Goal: Check status

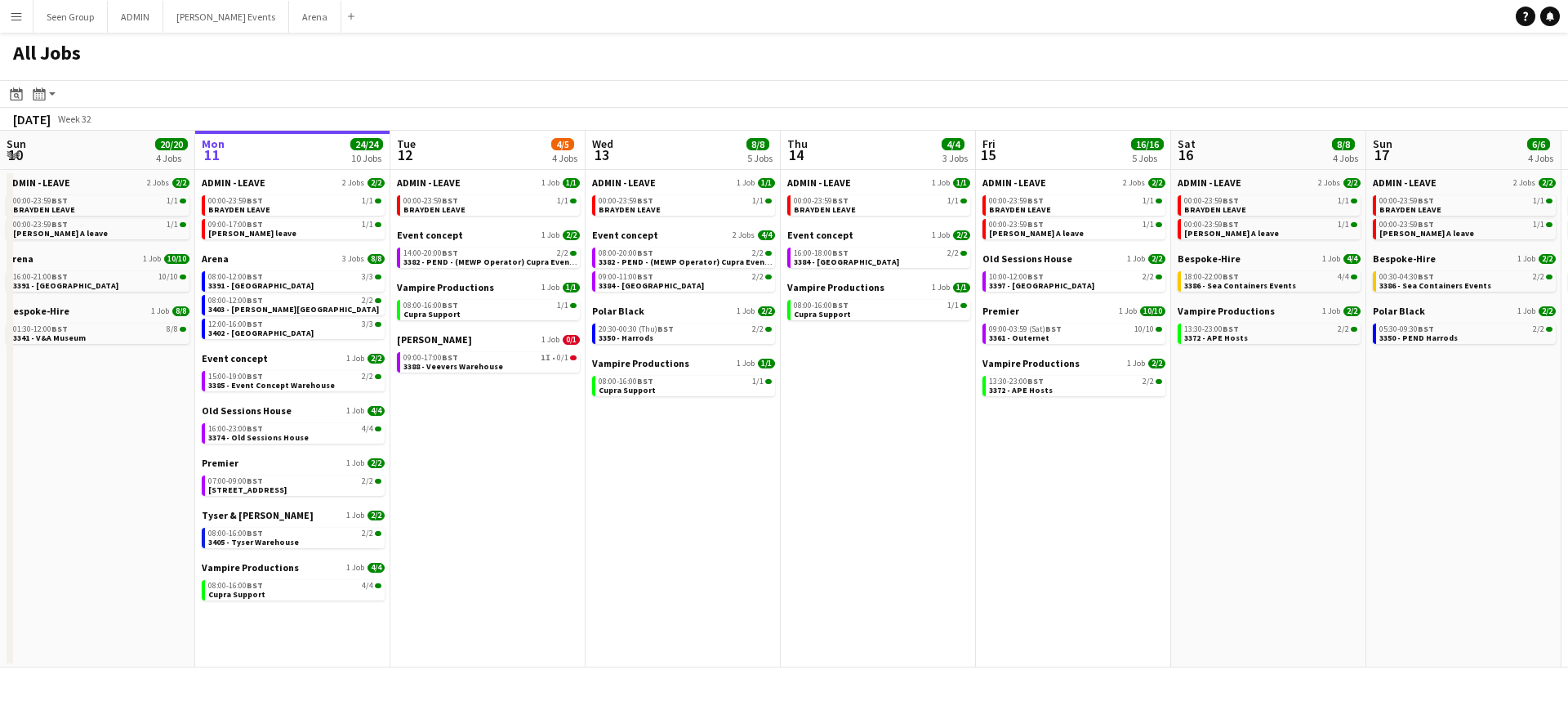
click at [18, 17] on app-icon "Menu" at bounding box center [16, 16] width 13 height 13
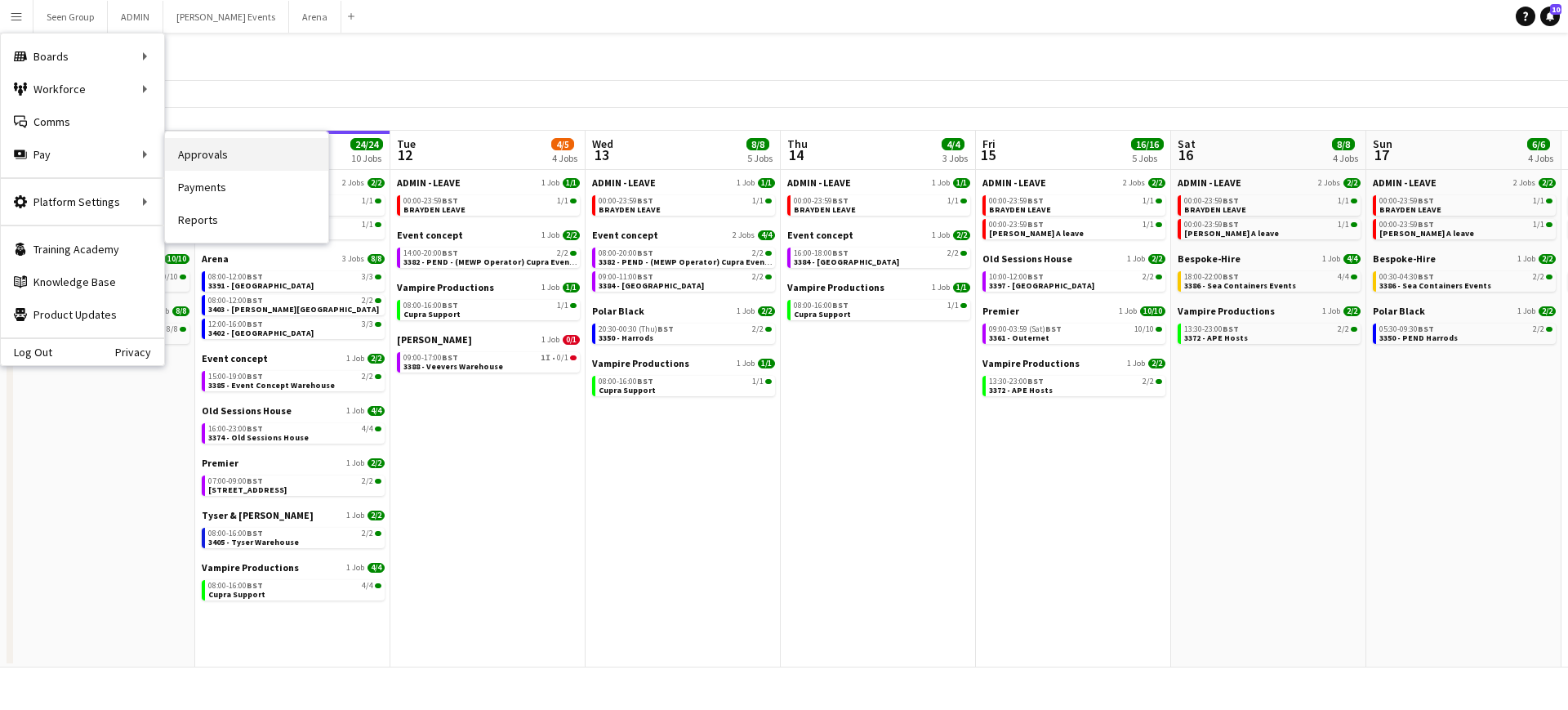
click at [198, 151] on link "Approvals" at bounding box center [247, 155] width 164 height 33
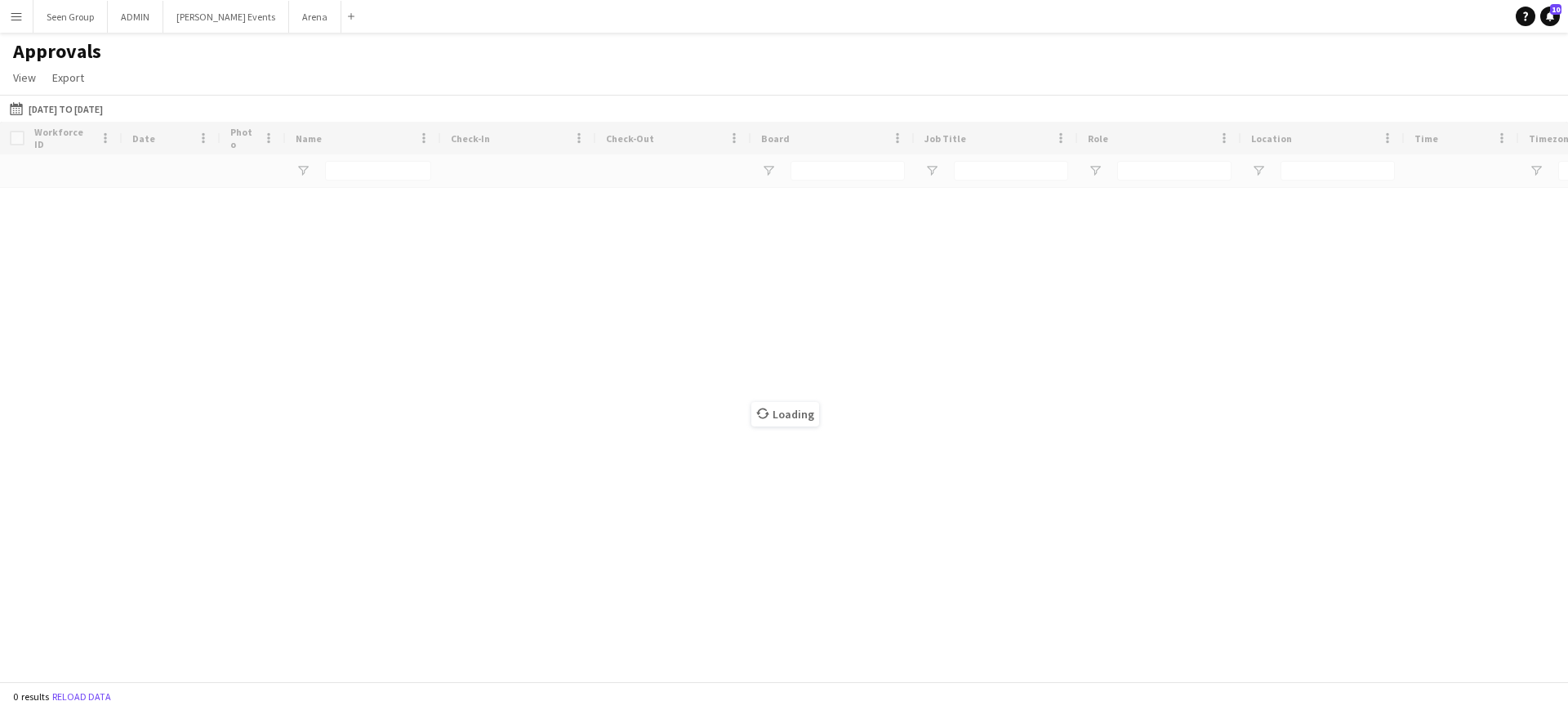
type input "****"
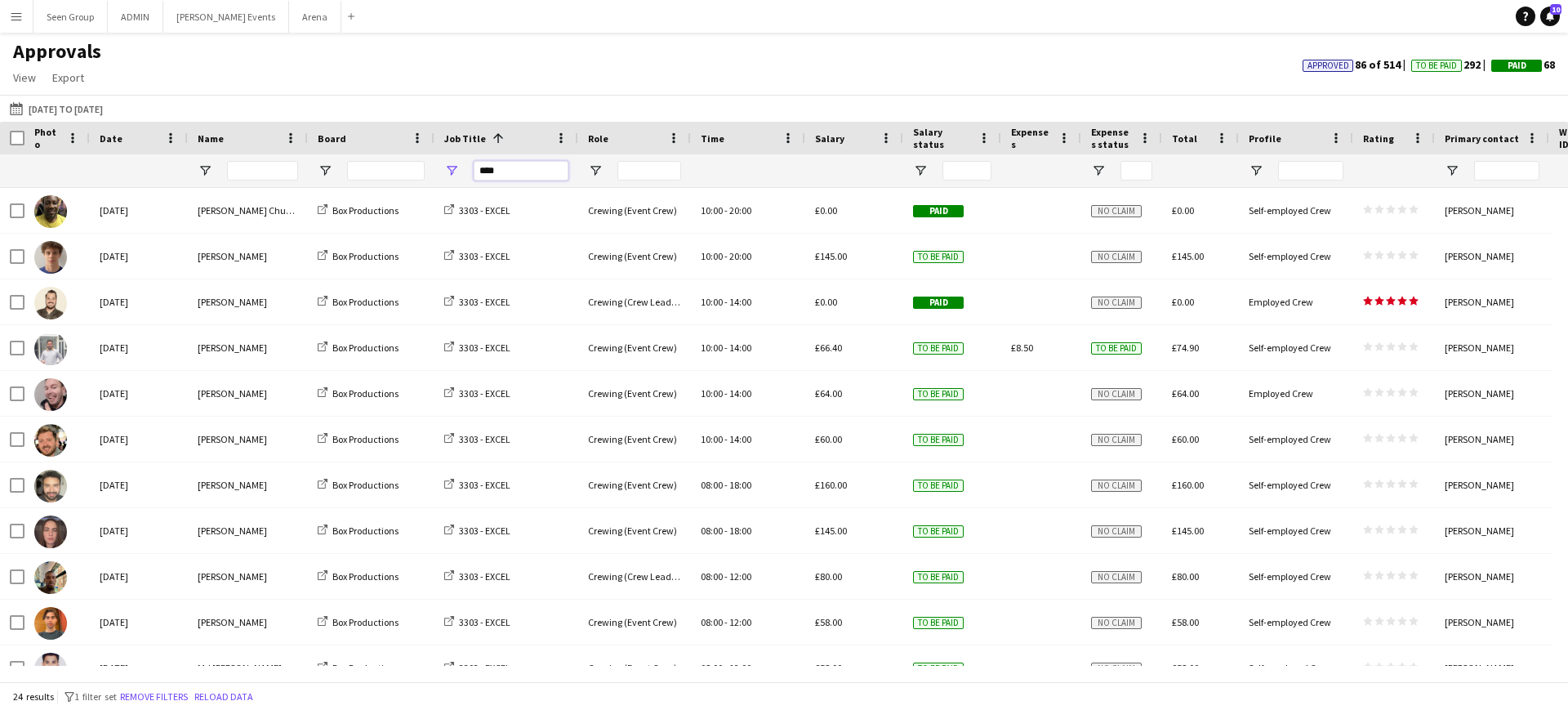
click at [497, 176] on input "****" at bounding box center [521, 171] width 95 height 20
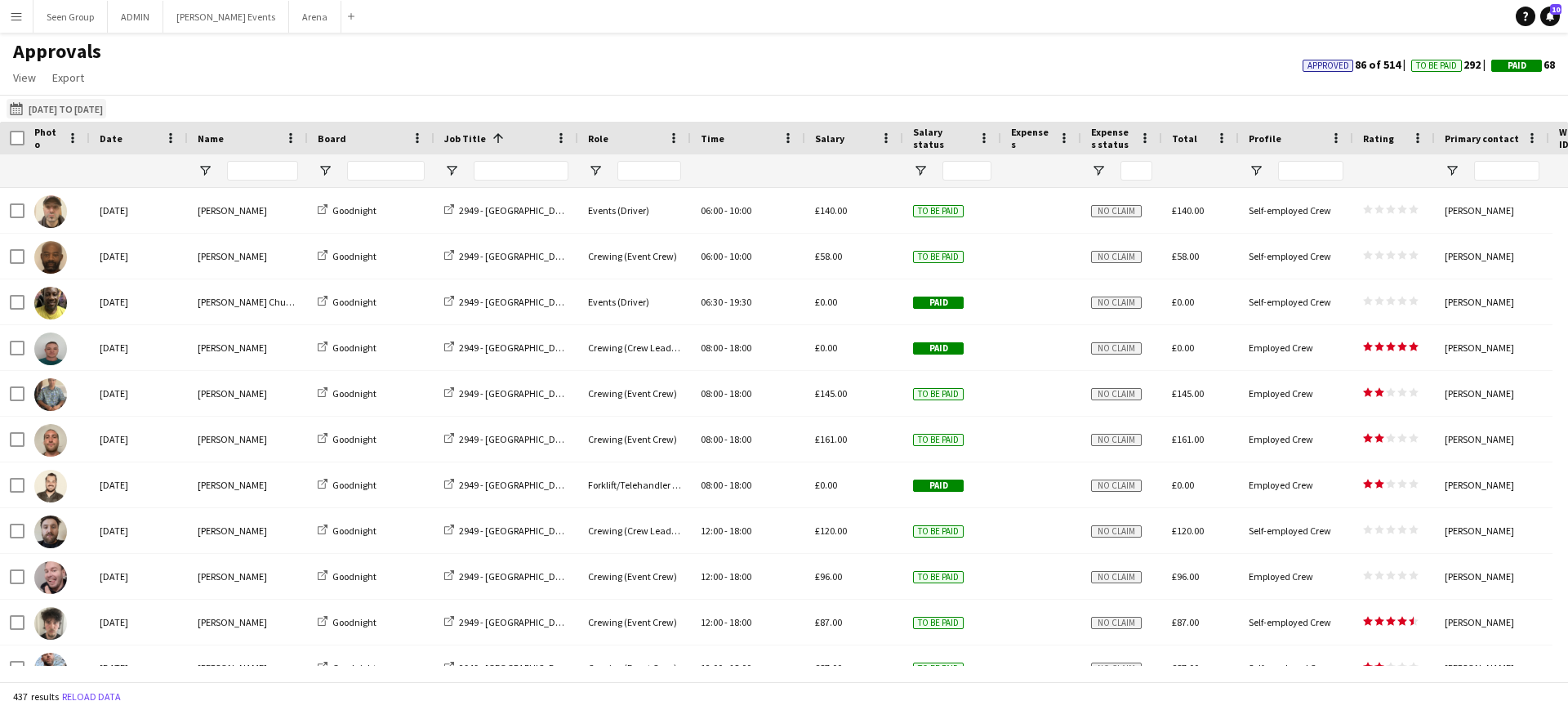
click at [106, 111] on button "[DATE] to [DATE] [DATE] to [DATE]" at bounding box center [56, 109] width 100 height 20
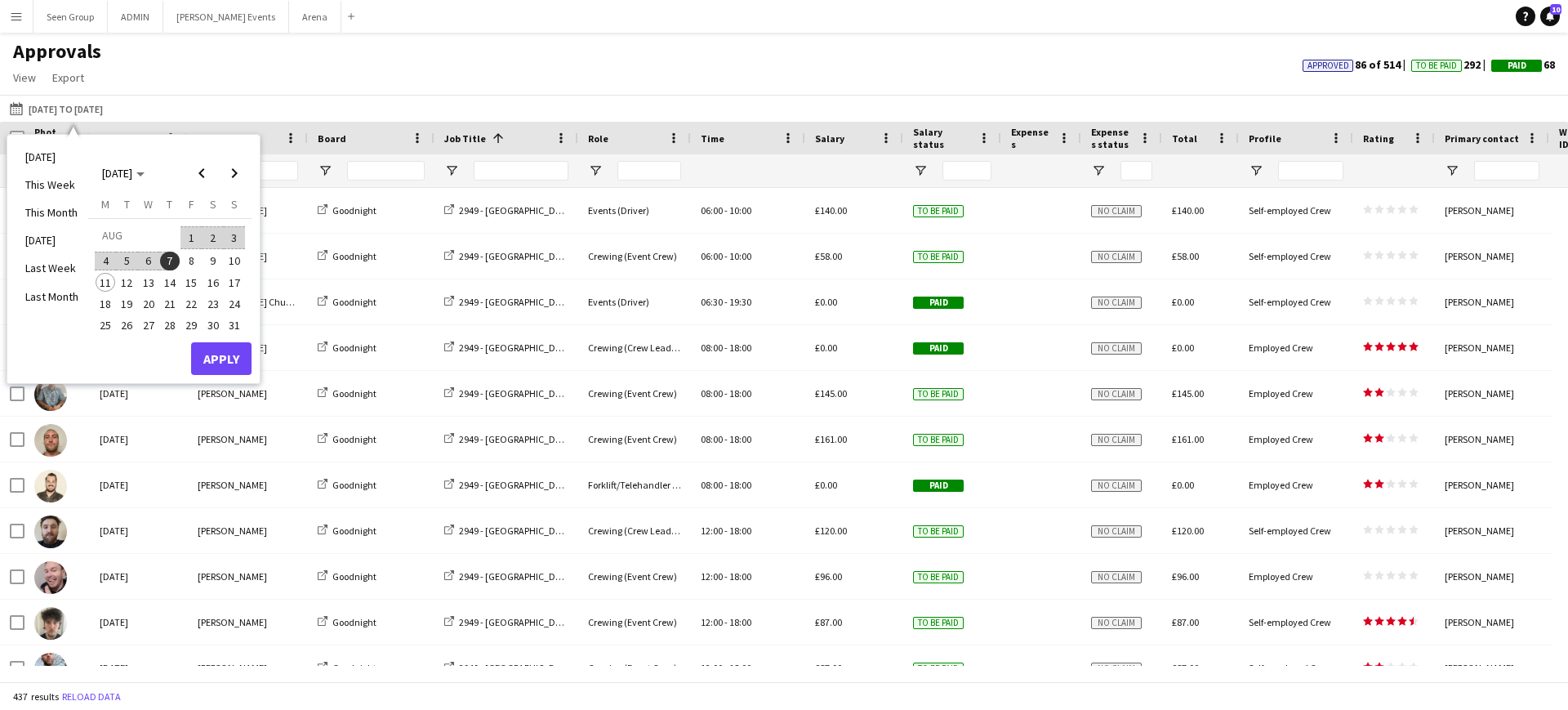
click at [109, 256] on span "4" at bounding box center [106, 261] width 20 height 20
click at [237, 257] on span "10" at bounding box center [234, 261] width 20 height 20
click at [227, 361] on button "Apply" at bounding box center [222, 359] width 61 height 33
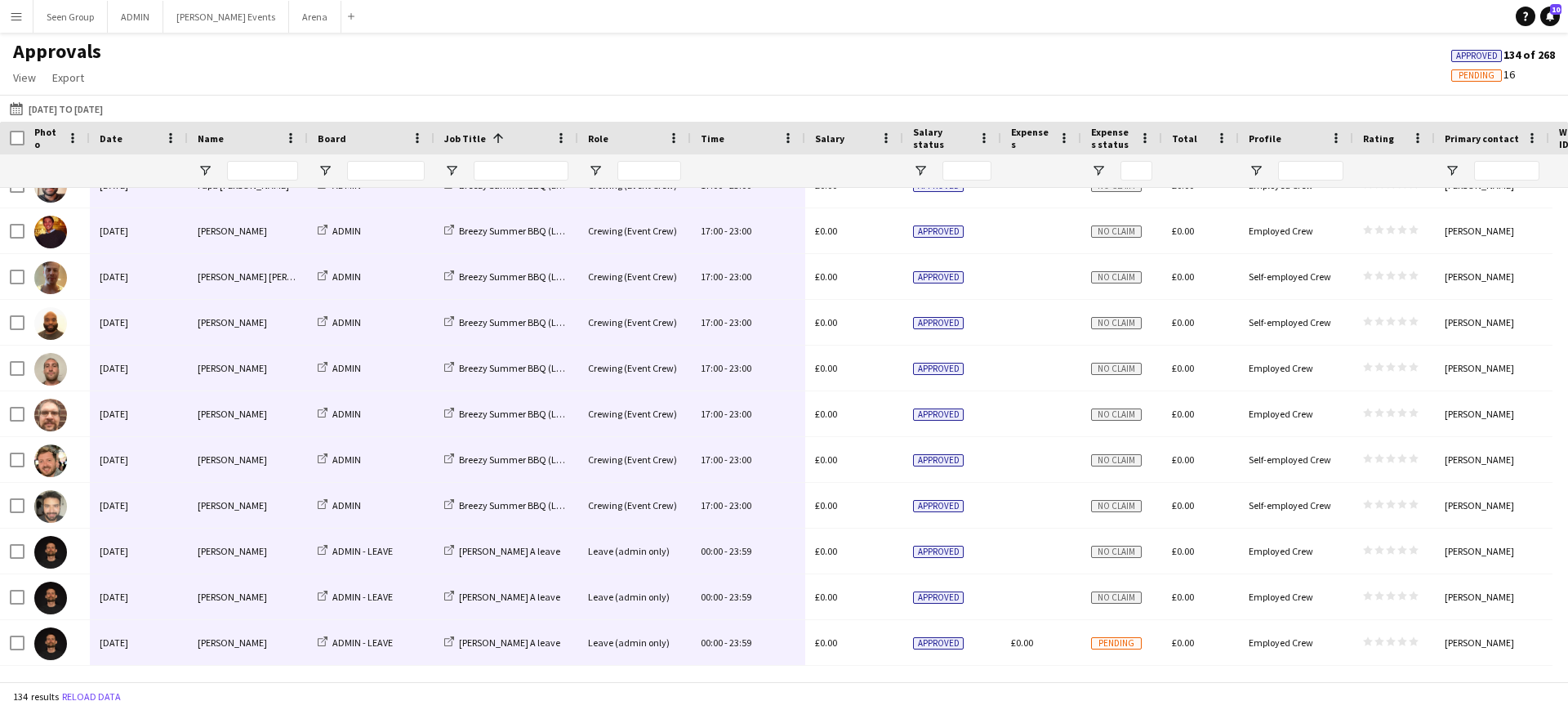
drag, startPoint x: 133, startPoint y: 210, endPoint x: 743, endPoint y: 642, distance: 747.5
click at [107, 139] on span "Date" at bounding box center [111, 138] width 23 height 12
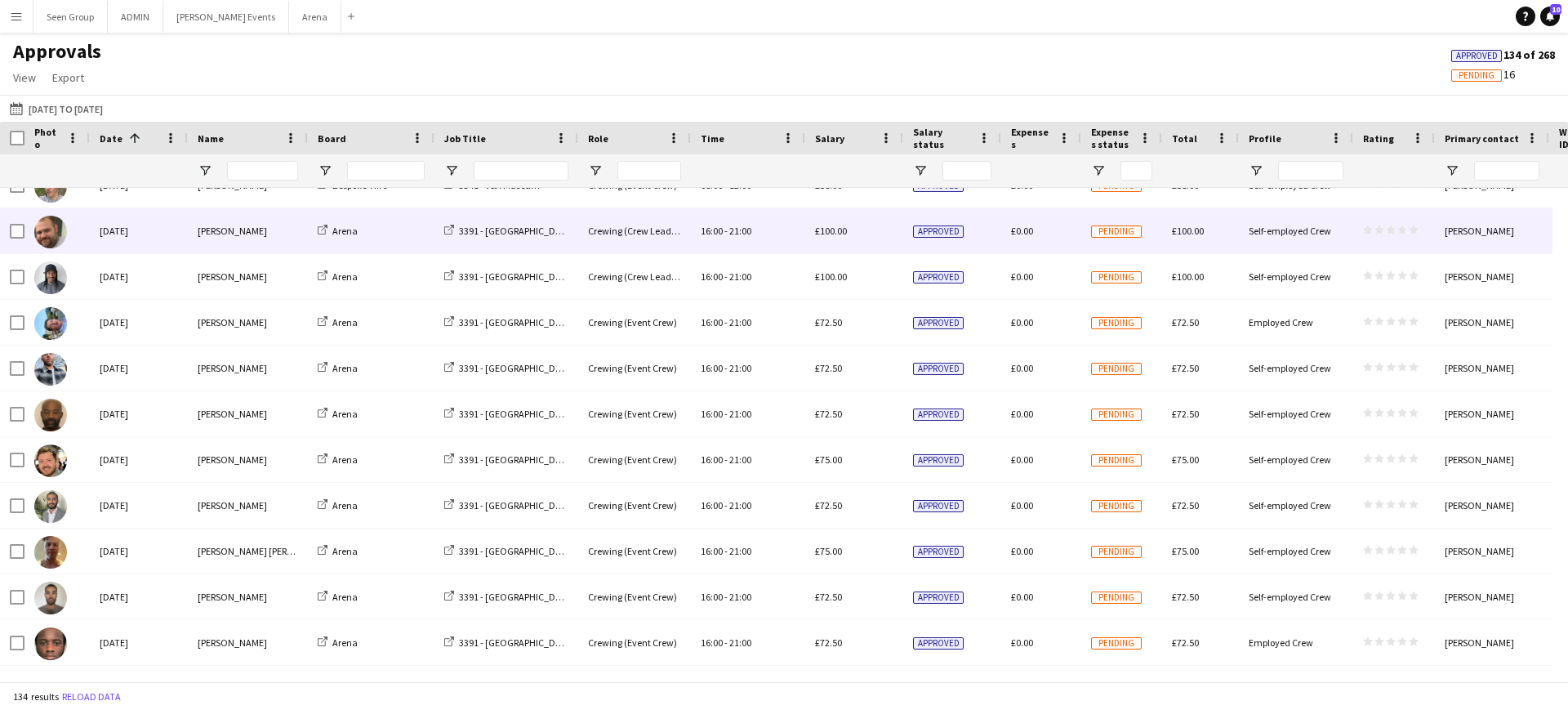
click at [120, 229] on div "[DATE]" at bounding box center [139, 230] width 98 height 45
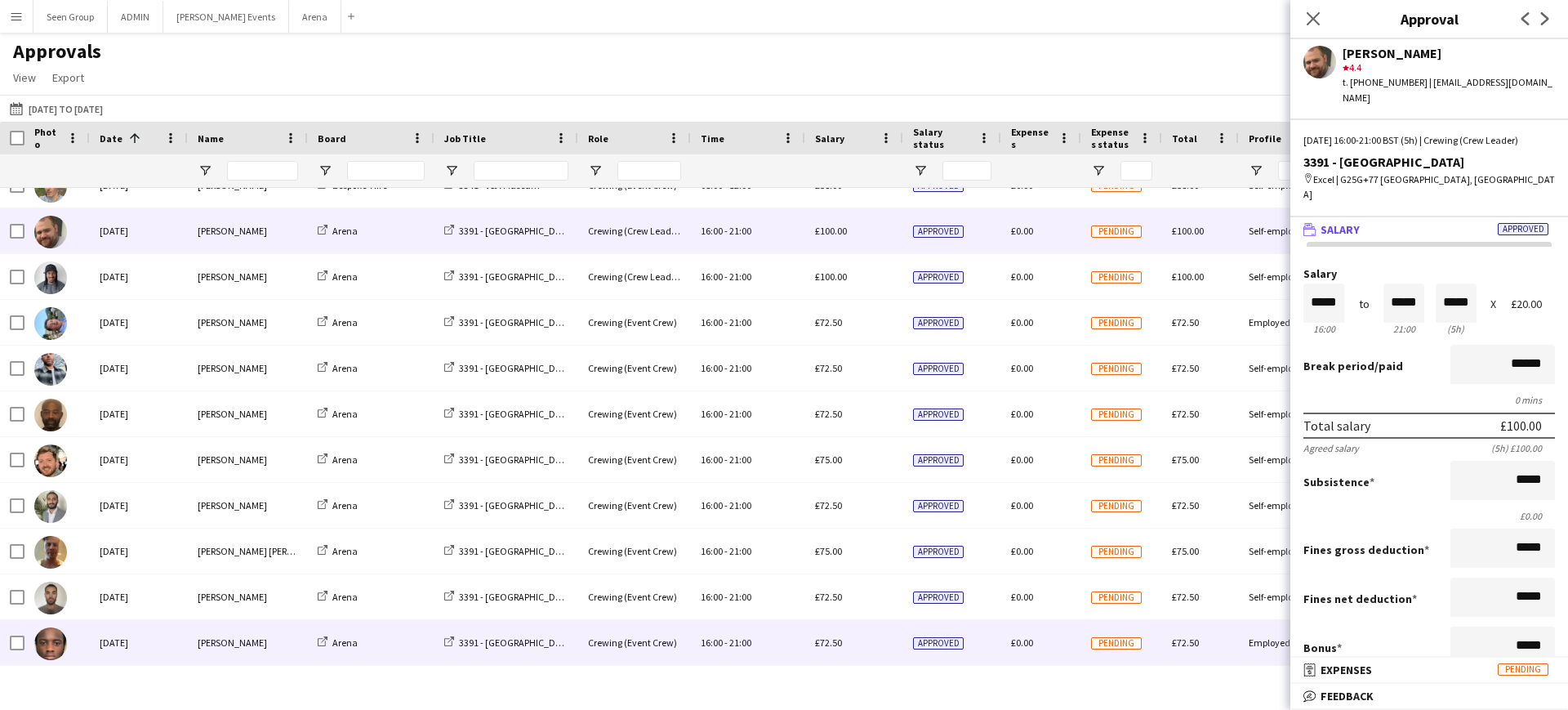
click at [151, 638] on div "[DATE]" at bounding box center [139, 642] width 98 height 45
